Goal: Use online tool/utility: Utilize a website feature to perform a specific function

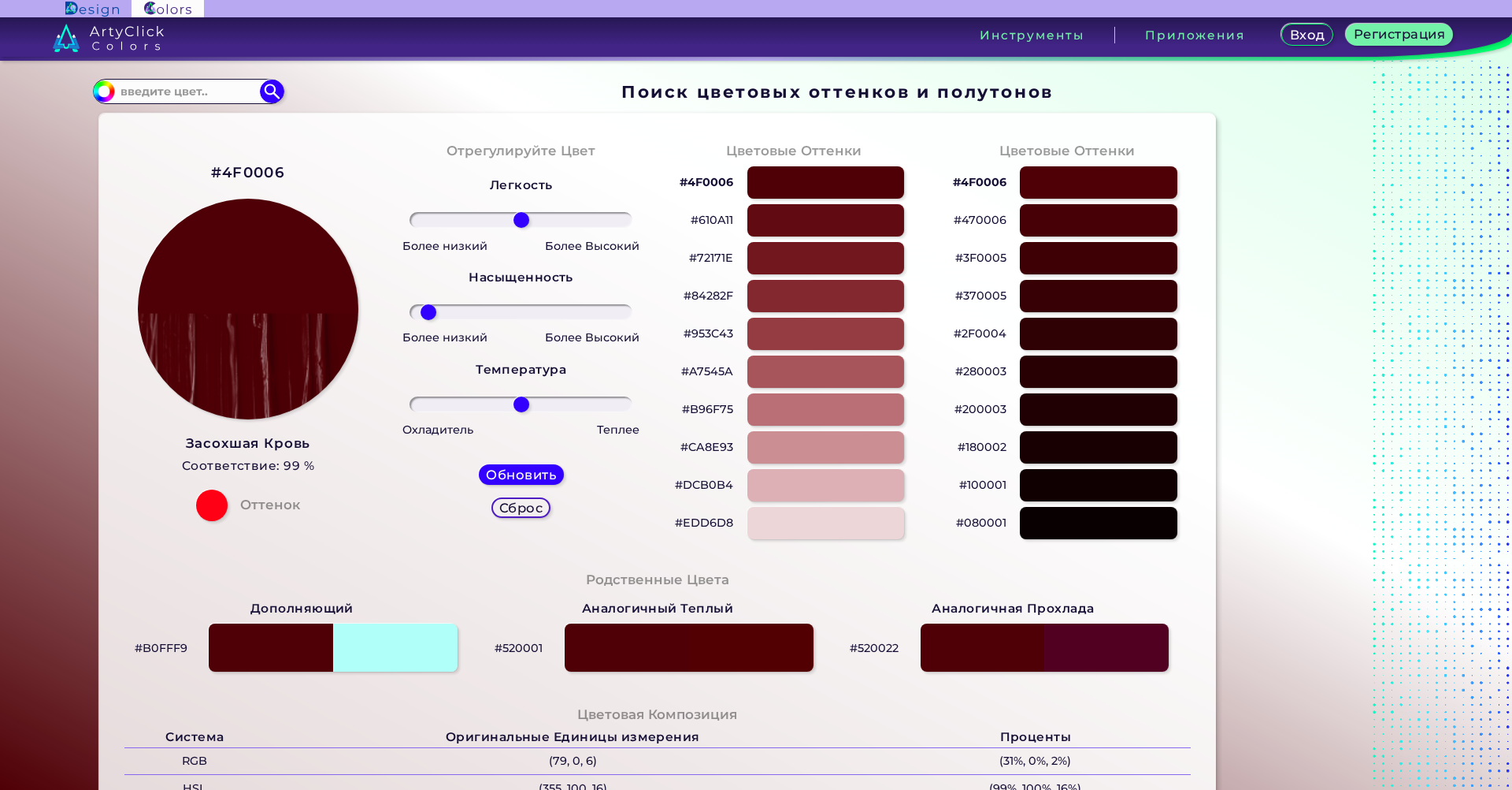
drag, startPoint x: 521, startPoint y: 307, endPoint x: 425, endPoint y: 309, distance: 96.0
type input "-89"
click at [425, 309] on input "range" at bounding box center [521, 312] width 223 height 16
drag, startPoint x: 524, startPoint y: 217, endPoint x: 329, endPoint y: 226, distance: 195.2
type input "-100"
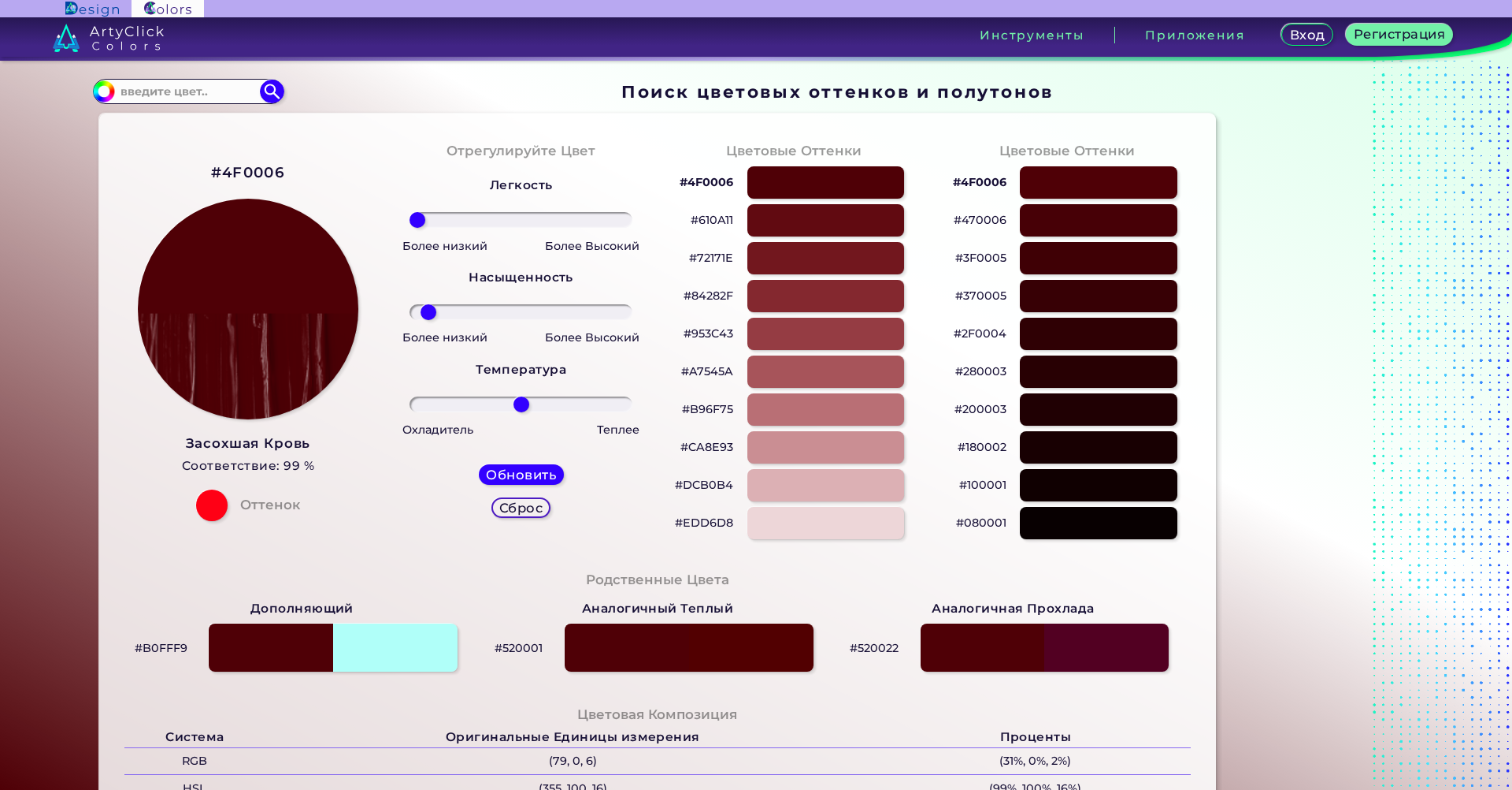
click at [410, 226] on input "range" at bounding box center [521, 220] width 223 height 16
drag, startPoint x: 524, startPoint y: 415, endPoint x: 502, endPoint y: 398, distance: 27.8
click at [440, 402] on div "Легкость Насыщенность Температура Более низкий Более Высокий Более низкий Более…" at bounding box center [521, 354] width 248 height 379
drag, startPoint x: 518, startPoint y: 401, endPoint x: 487, endPoint y: 356, distance: 54.6
type input "9"
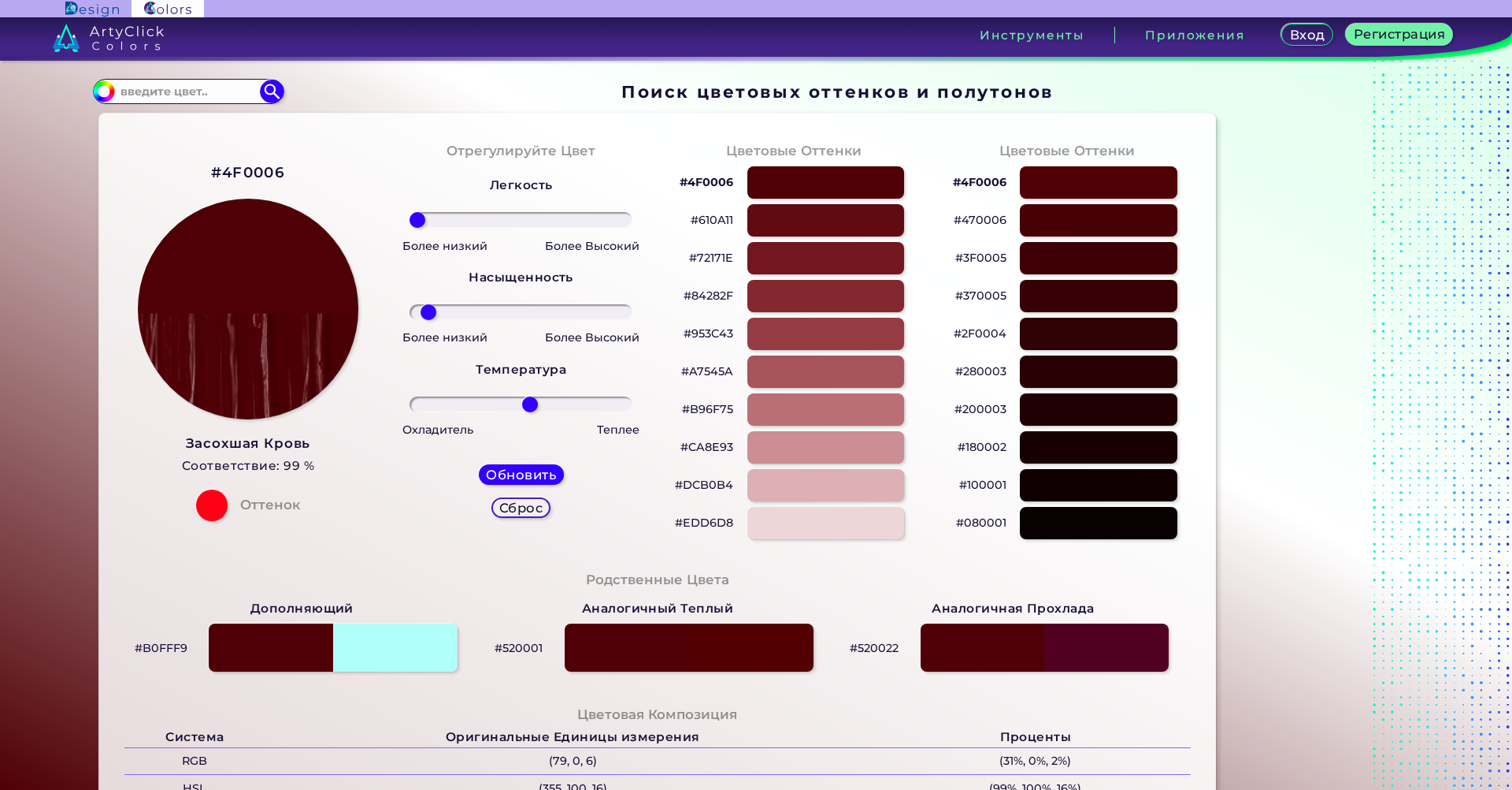
click at [527, 397] on input "range" at bounding box center [521, 405] width 223 height 16
drag, startPoint x: 284, startPoint y: 170, endPoint x: 146, endPoint y: 157, distance: 138.6
click at [146, 157] on div "#4F0006 Засохшая Кровь Соответствие: 99 % Оттенок" at bounding box center [248, 341] width 273 height 429
copy div
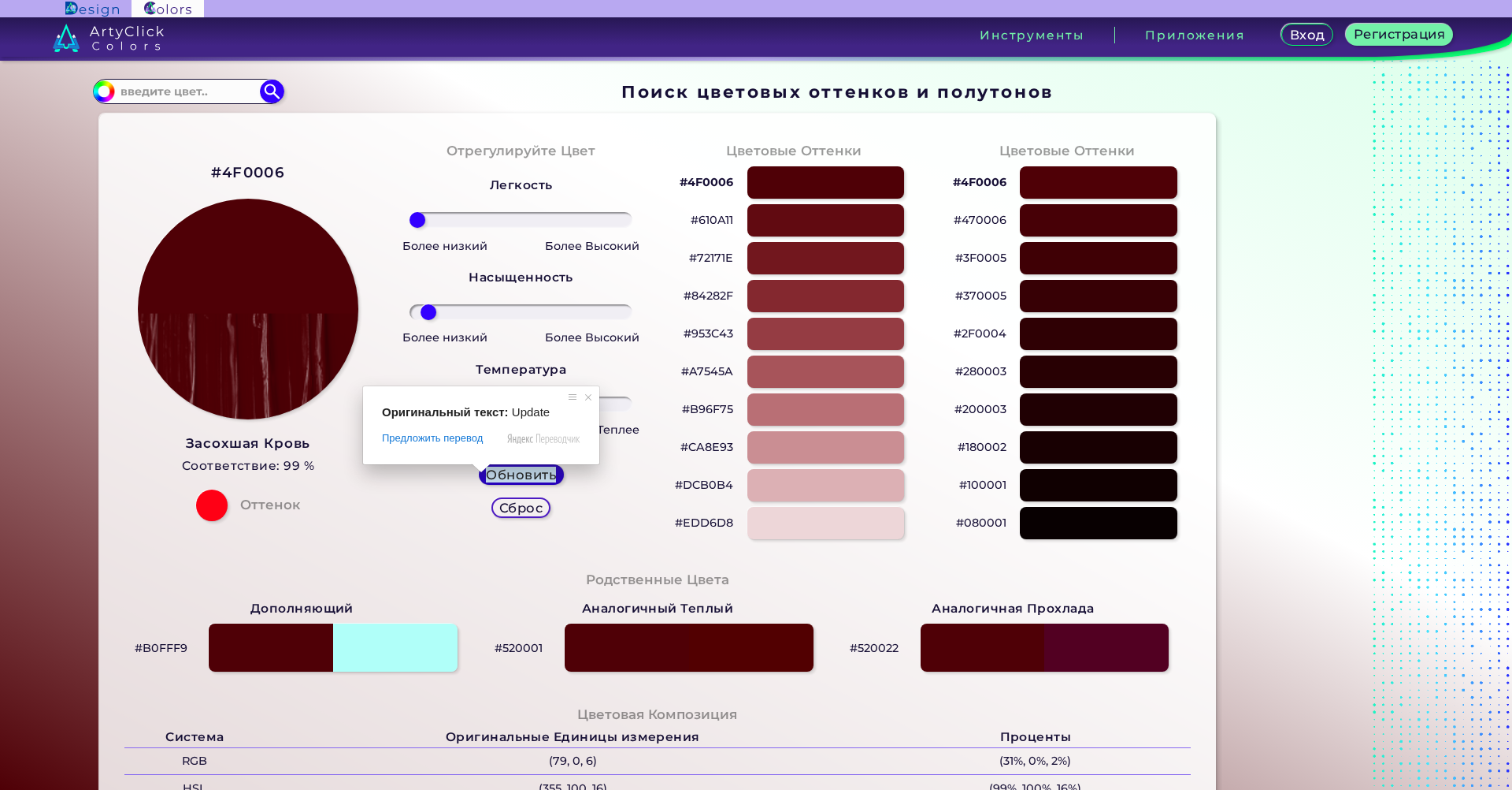
click at [524, 468] on ya-tr-span "Обновить" at bounding box center [520, 474] width 67 height 15
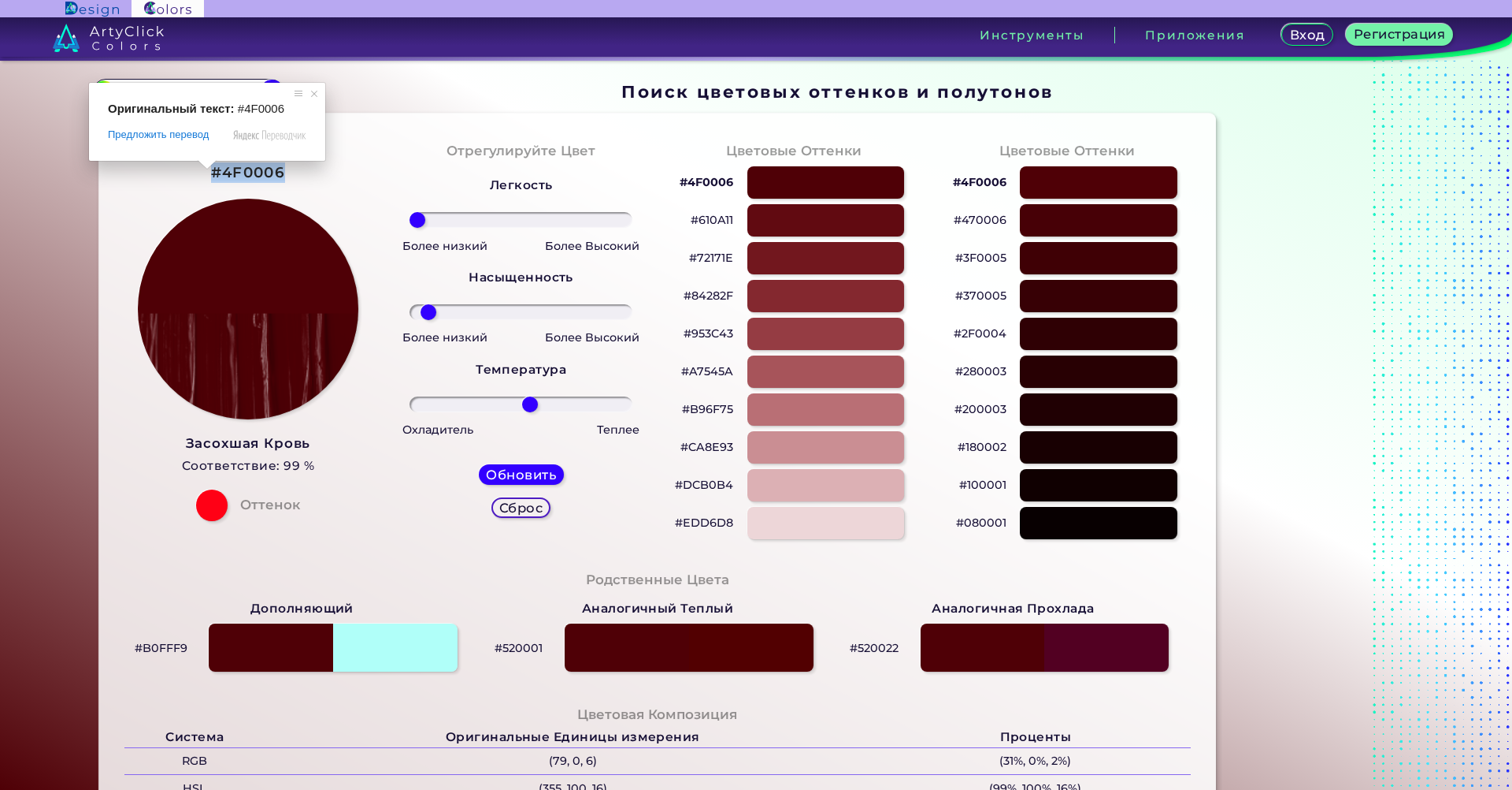
drag, startPoint x: 208, startPoint y: 169, endPoint x: 281, endPoint y: 170, distance: 73.0
click at [281, 170] on ya-tr-span "#4F0006" at bounding box center [248, 172] width 74 height 18
copy ya-tr-span "#4F0006"
drag, startPoint x: 218, startPoint y: 172, endPoint x: 271, endPoint y: 170, distance: 53.0
click at [271, 170] on ya-tr-span "#4F0006" at bounding box center [248, 172] width 74 height 18
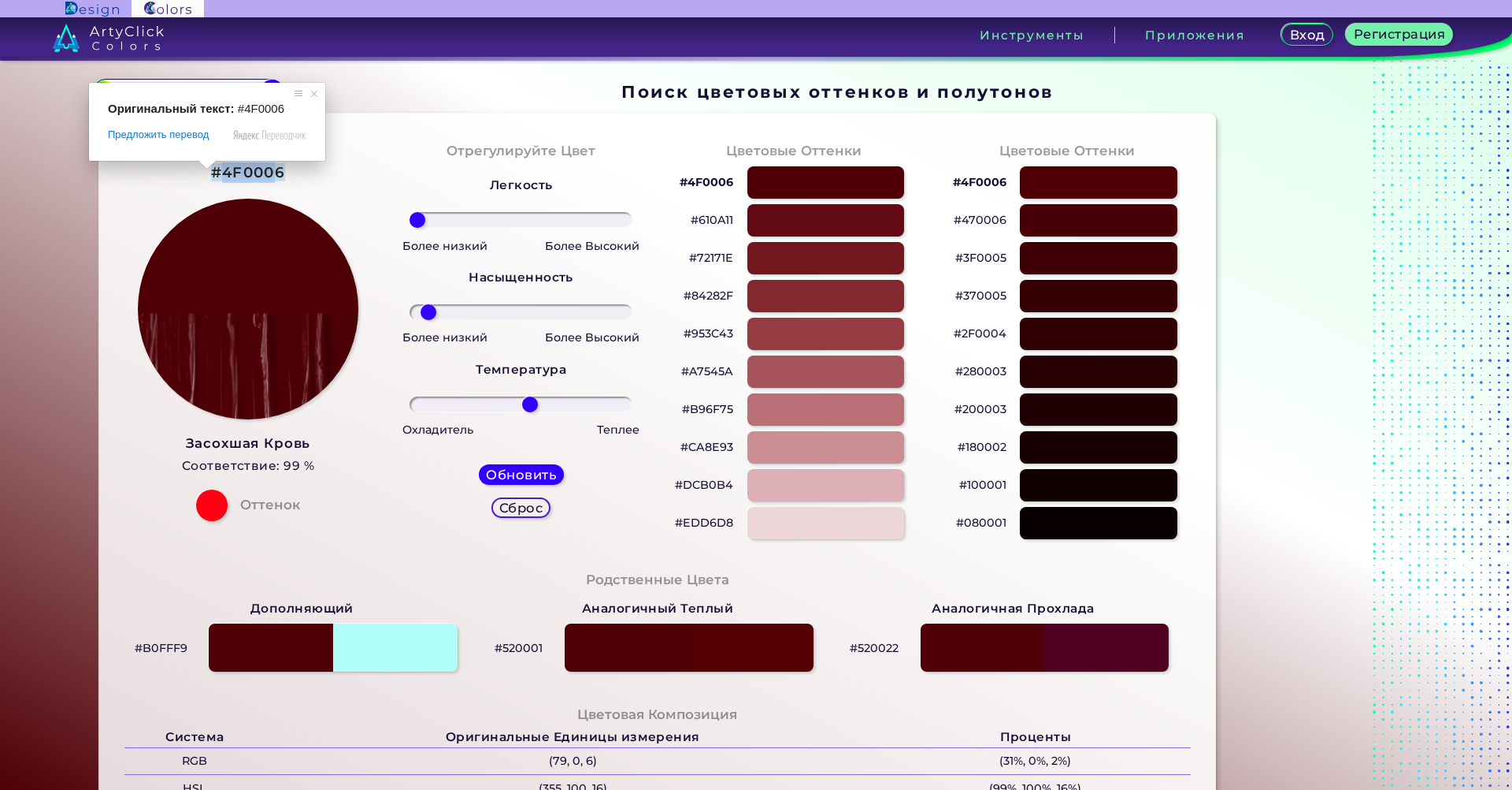
copy ya-tr-span "4F000"
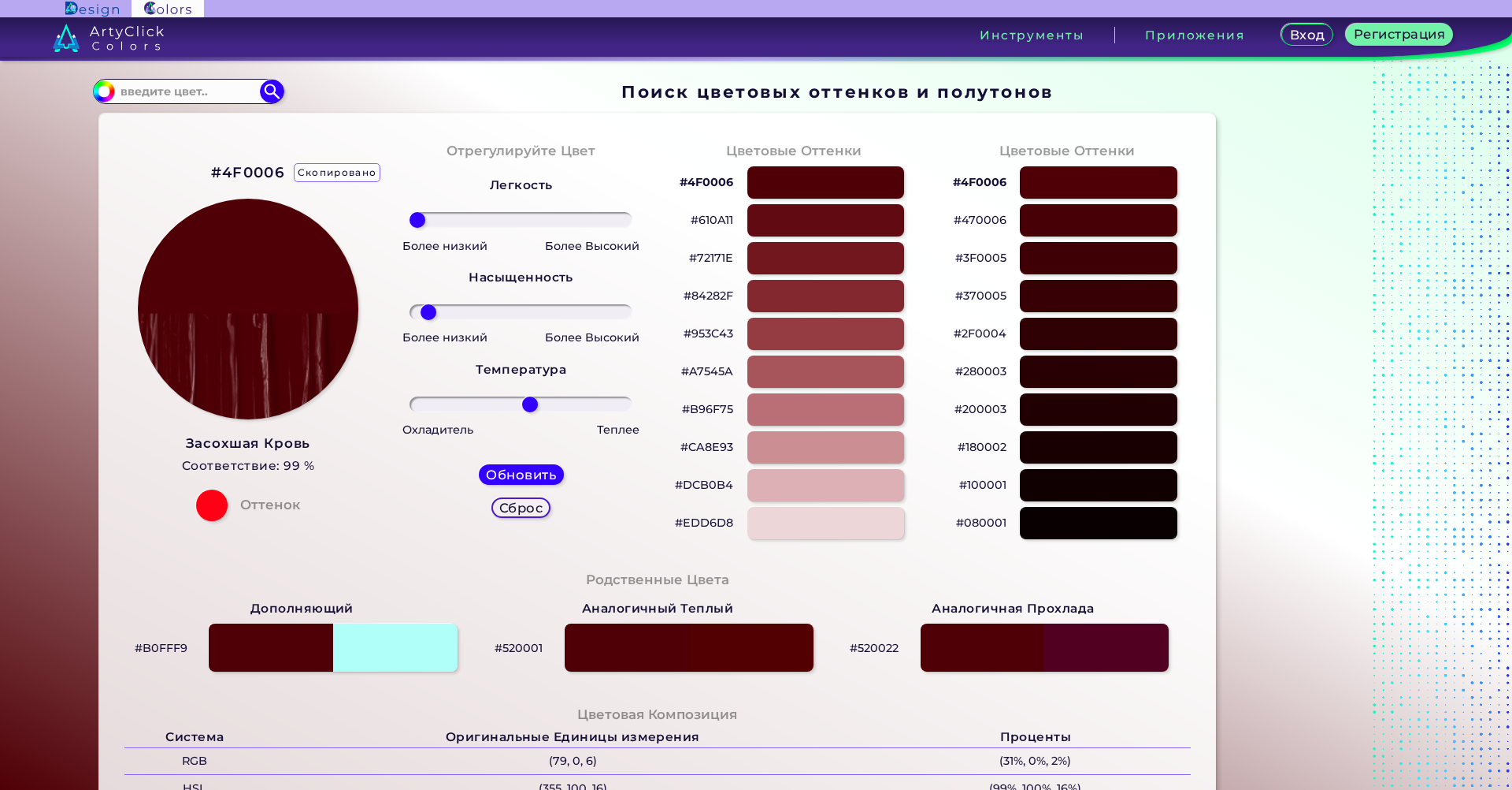
click at [245, 169] on ya-tr-span "#4F0006" at bounding box center [248, 172] width 74 height 18
copy ya-tr-span "4F0006"
drag, startPoint x: 209, startPoint y: 167, endPoint x: 277, endPoint y: 167, distance: 68.0
click at [277, 167] on ya-tr-span "#4F0006" at bounding box center [248, 172] width 74 height 18
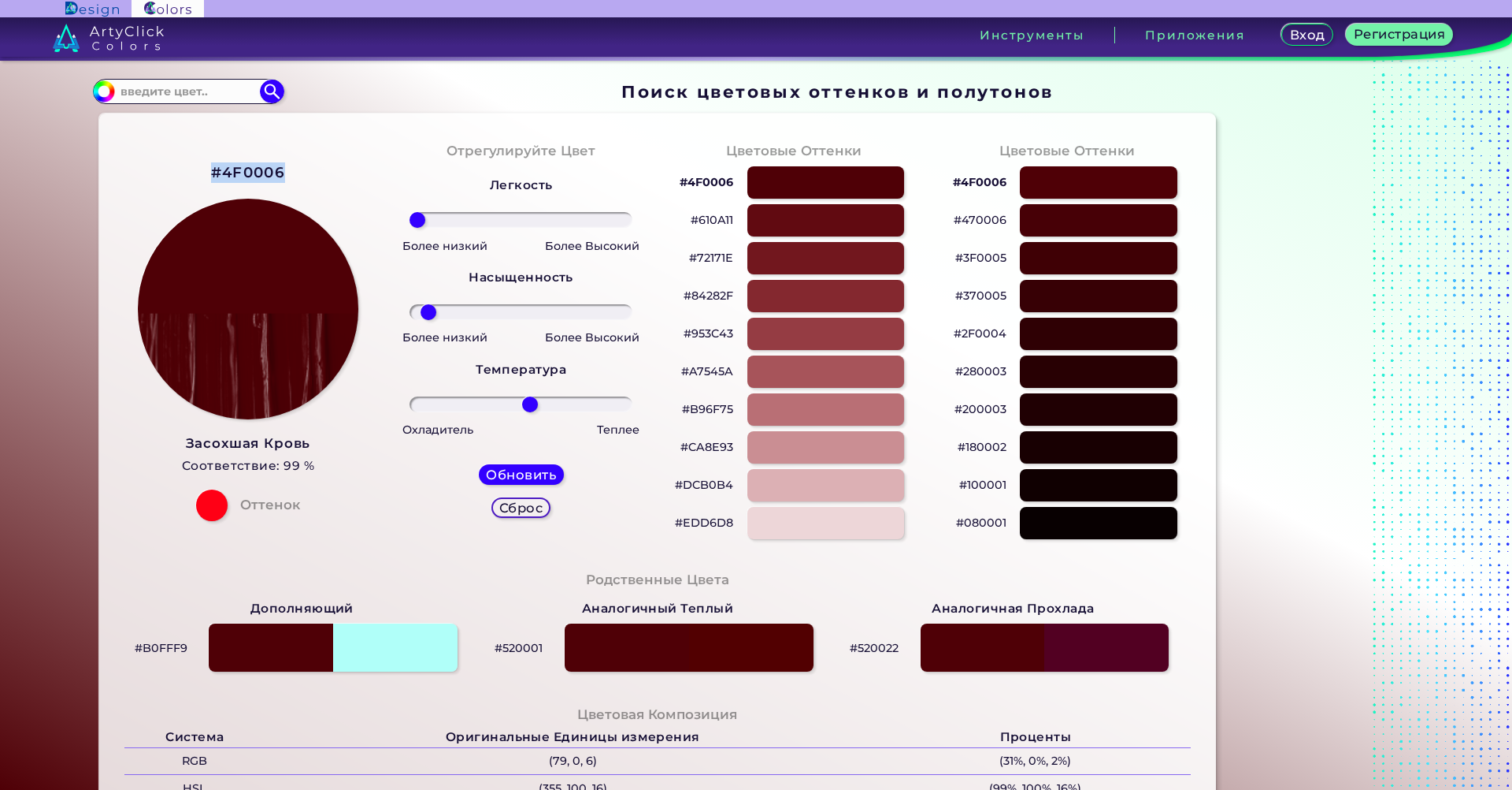
copy ya-tr-span "#4F0006"
drag, startPoint x: 220, startPoint y: 170, endPoint x: 283, endPoint y: 167, distance: 63.1
click at [283, 167] on div "#4F0006 Засохшая Кровь Соответствие: 99 % Оттенок" at bounding box center [248, 341] width 273 height 429
